Goal: Task Accomplishment & Management: Manage account settings

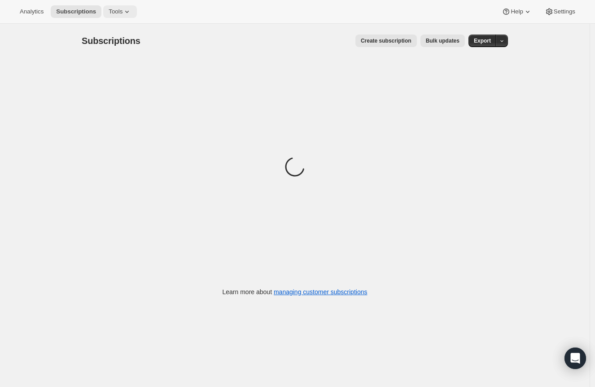
click at [123, 9] on icon at bounding box center [127, 11] width 9 height 9
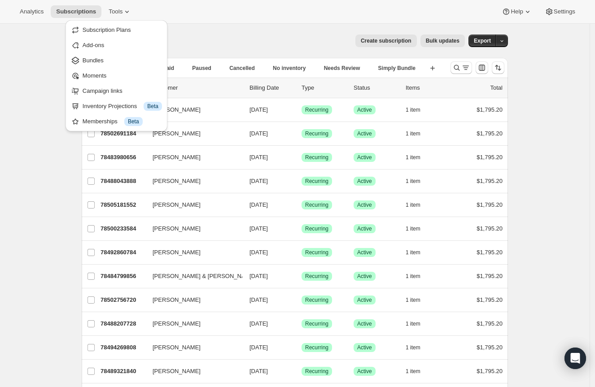
click at [384, 13] on div "Analytics Subscriptions Tools Help Settings" at bounding box center [297, 12] width 595 height 24
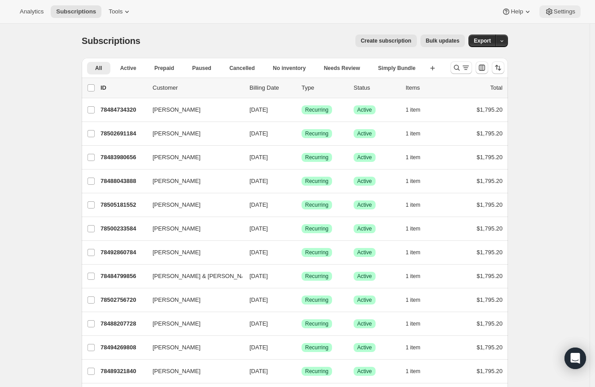
click at [518, 13] on icon at bounding box center [549, 11] width 9 height 9
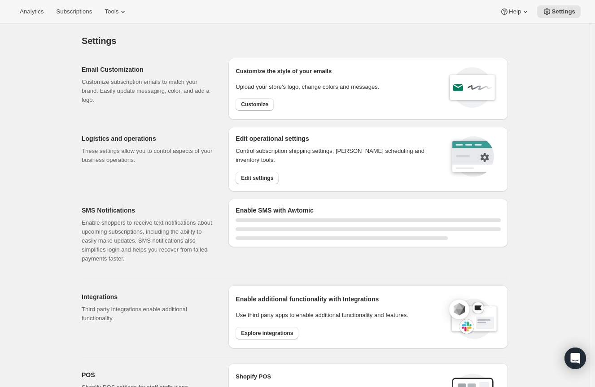
select select "22:00"
select select "09:00"
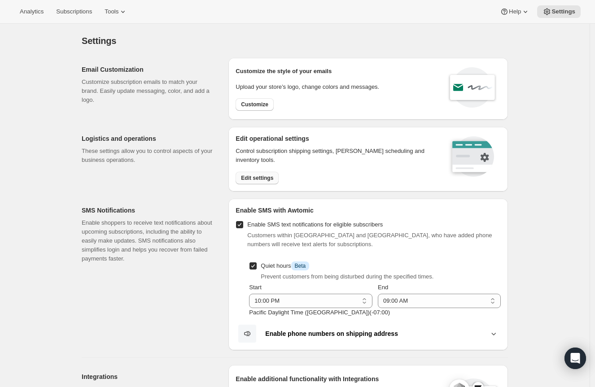
click at [250, 176] on span "Edit settings" at bounding box center [257, 178] width 32 height 7
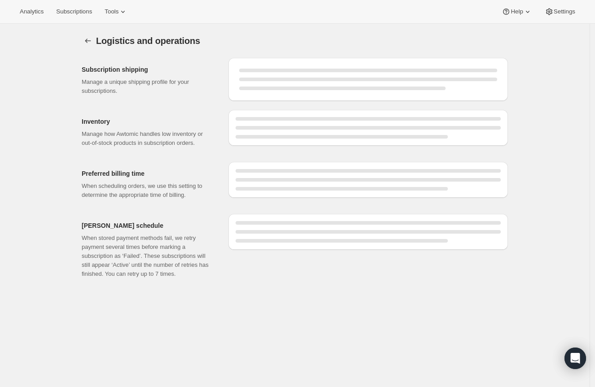
select select "DAY"
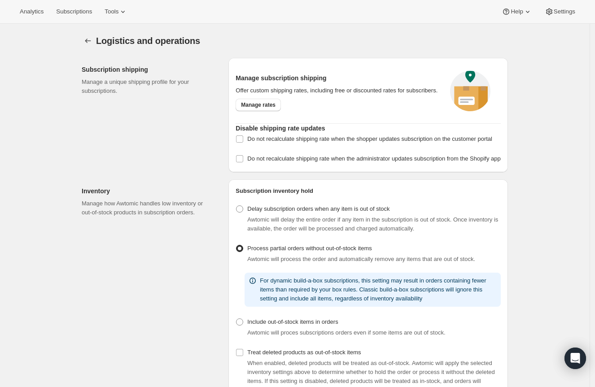
click at [83, 47] on div "Logistics and operations. This page is ready Logistics and operations Subscript…" at bounding box center [295, 356] width 448 height 664
click at [88, 43] on icon "Settings" at bounding box center [87, 40] width 9 height 9
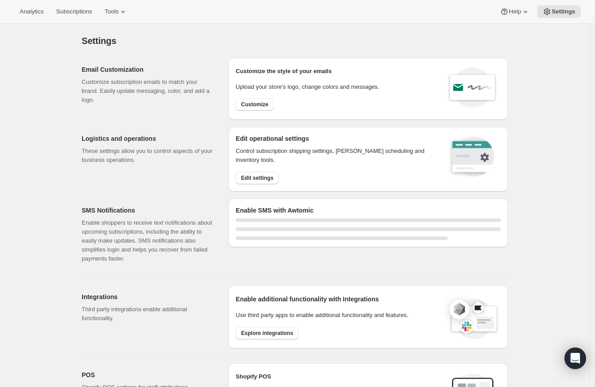
select select "22:00"
select select "09:00"
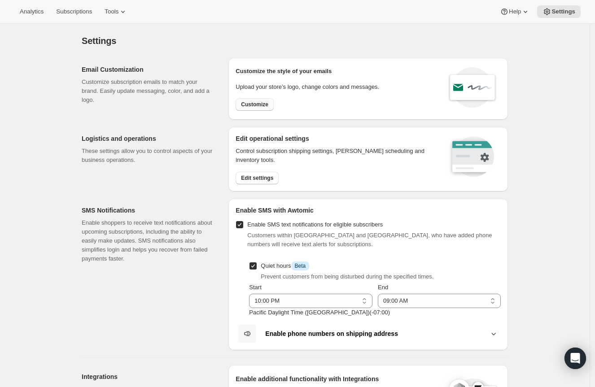
click at [267, 104] on span "Customize" at bounding box center [254, 104] width 27 height 7
select select "subscriptionMessage"
select select "5"
select select "15"
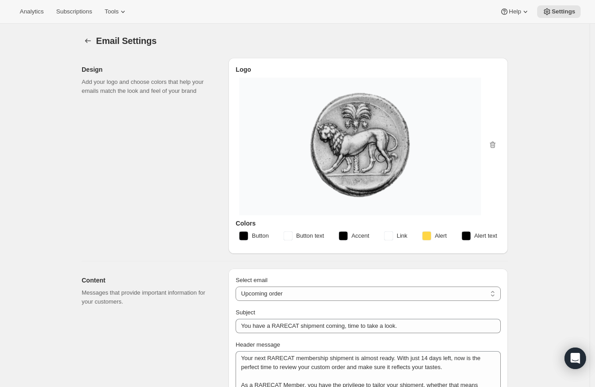
type input "You have a RARECAT shipment coming, time to take a look."
type textarea "Your next RARECAT membership shipment is almost ready. With just 14 days left, …"
select select "14"
type input "RARECAT Membership"
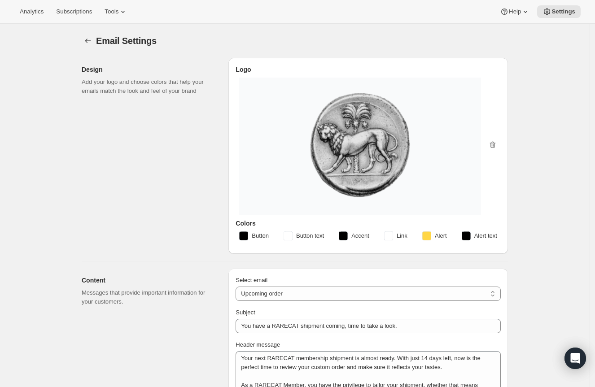
checkbox input "false"
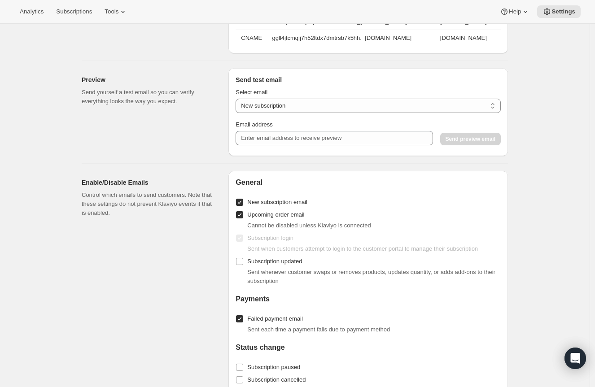
scroll to position [1007, 0]
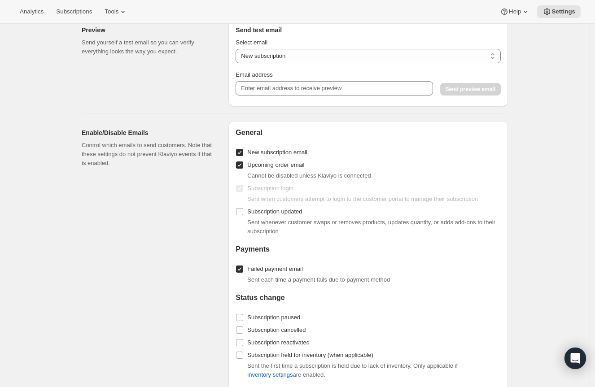
click at [271, 156] on span "New subscription email" at bounding box center [277, 152] width 60 height 7
click at [243, 156] on input "New subscription email" at bounding box center [239, 152] width 7 height 7
checkbox input "false"
click at [271, 168] on span "Upcoming order email" at bounding box center [275, 165] width 57 height 7
click at [243, 169] on input "Upcoming order email" at bounding box center [239, 165] width 7 height 7
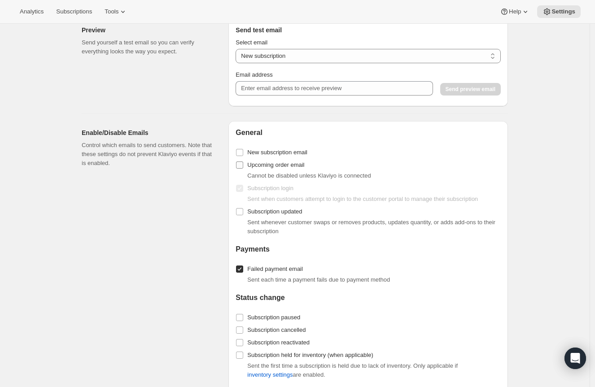
checkbox input "false"
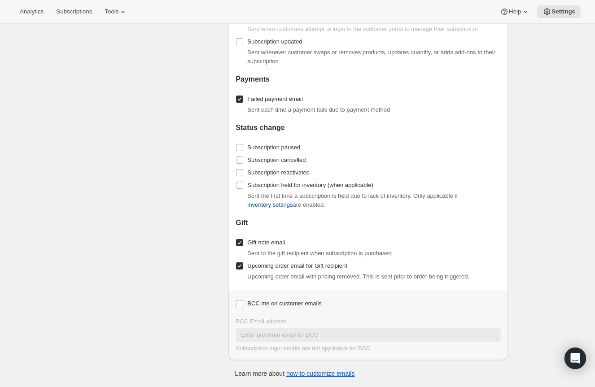
scroll to position [1183, 0]
click at [280, 96] on span "Failed payment email" at bounding box center [275, 99] width 56 height 7
click at [243, 96] on input "Failed payment email" at bounding box center [239, 99] width 7 height 7
checkbox input "false"
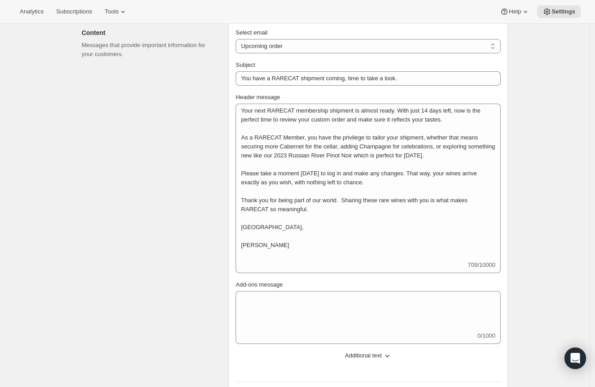
scroll to position [236, 0]
